Goal: Find specific page/section: Find specific page/section

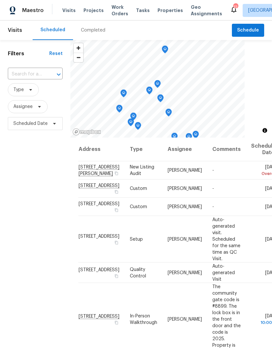
click at [94, 31] on div "Completed" at bounding box center [93, 30] width 24 height 7
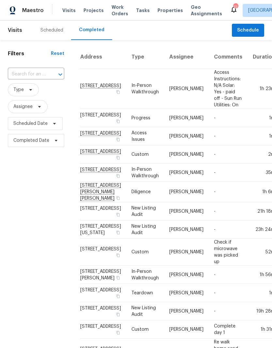
click at [56, 31] on div "Scheduled" at bounding box center [51, 30] width 23 height 7
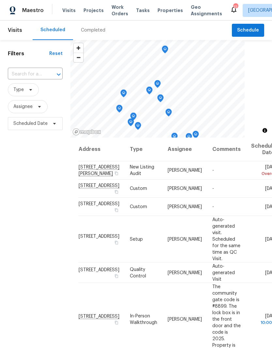
click at [165, 12] on span "Properties" at bounding box center [169, 10] width 25 height 7
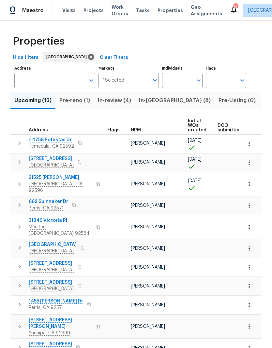
click at [176, 82] on input "Individuals" at bounding box center [177, 80] width 31 height 15
type input "[PERSON_NAME]"
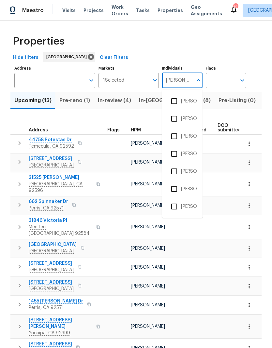
click at [187, 135] on li "[PERSON_NAME]" at bounding box center [182, 137] width 30 height 14
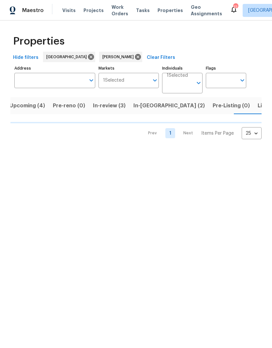
scroll to position [0, 8]
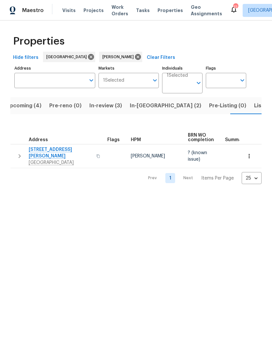
click at [254, 109] on span "Listed (2)" at bounding box center [266, 105] width 24 height 9
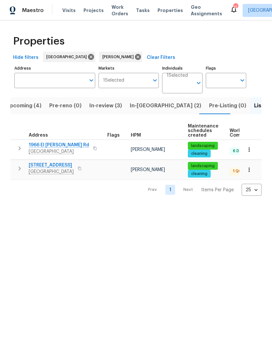
click at [138, 12] on span "Tasks" at bounding box center [143, 10] width 14 height 5
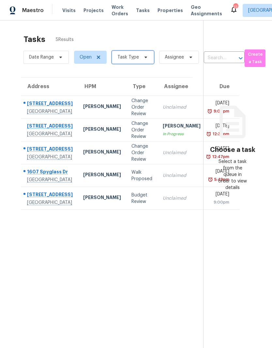
click at [132, 59] on span "Task Type" at bounding box center [127, 57] width 21 height 7
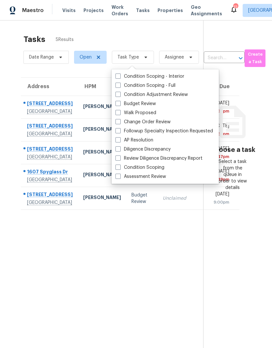
click at [145, 103] on label "Budget Review" at bounding box center [135, 104] width 40 height 7
click at [119, 103] on input "Budget Review" at bounding box center [117, 103] width 4 height 4
checkbox input "true"
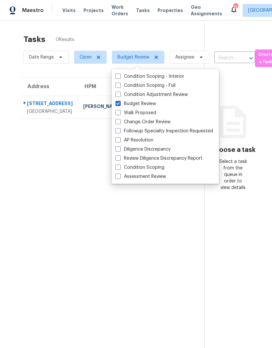
click at [149, 272] on section "Tasks 0 Results Date Range Open Budget Review Assignee ​ Create a Task Address …" at bounding box center [106, 200] width 193 height 338
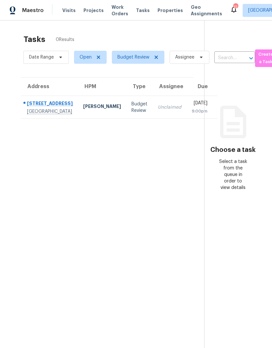
click at [152, 117] on td "Unclaimed" at bounding box center [169, 107] width 34 height 23
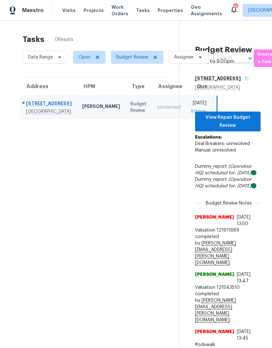
scroll to position [0, 1]
click at [240, 124] on span "View Repair Budget Review" at bounding box center [227, 122] width 55 height 16
